Goal: Use online tool/utility

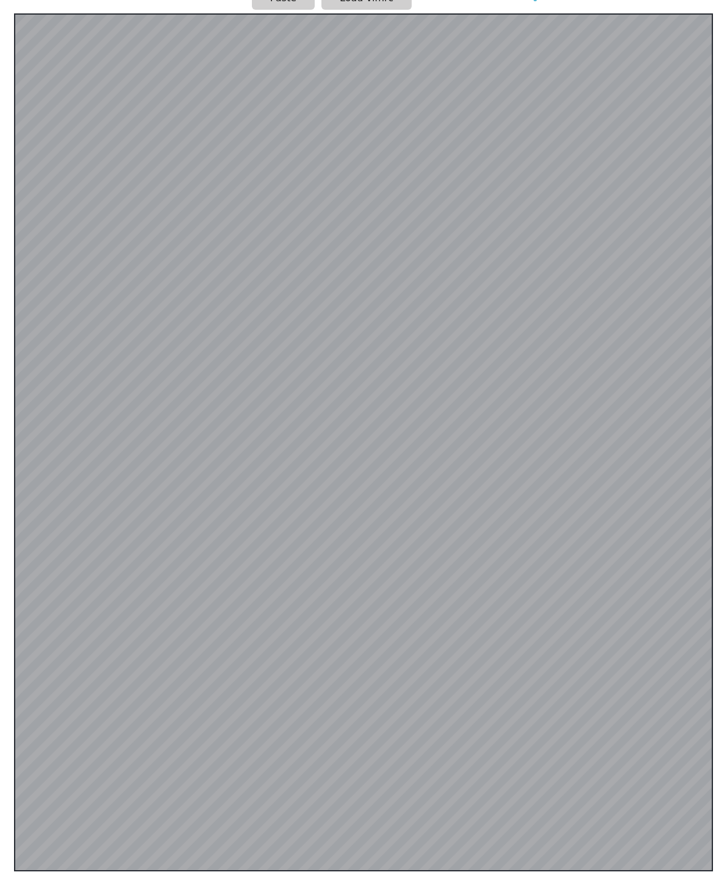
scroll to position [238, 0]
